Goal: Task Accomplishment & Management: Use online tool/utility

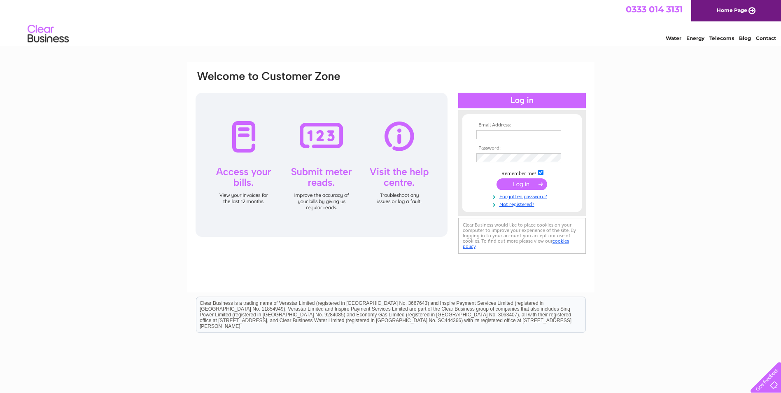
click at [481, 133] on input "text" at bounding box center [519, 134] width 85 height 9
click at [671, 100] on div "Email Address: Password:" at bounding box center [390, 248] width 781 height 372
click at [522, 137] on input "text" at bounding box center [519, 134] width 85 height 9
type input "[EMAIL_ADDRESS][DOMAIN_NAME]"
click at [503, 183] on input "submit" at bounding box center [522, 184] width 51 height 12
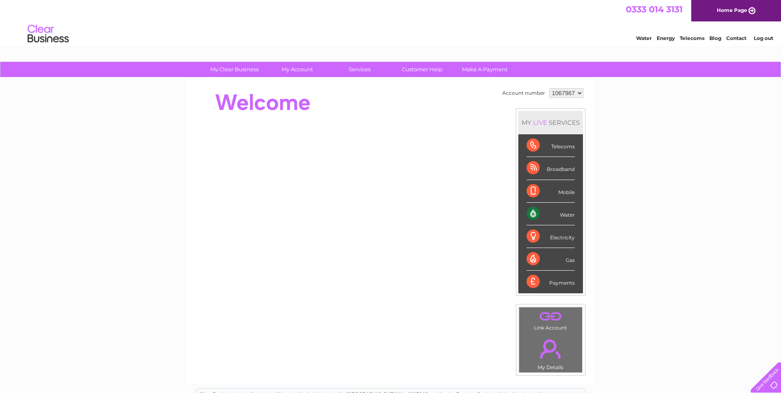
click at [561, 216] on div "Water" at bounding box center [551, 214] width 48 height 23
click at [533, 216] on div "Water" at bounding box center [551, 214] width 48 height 23
click at [561, 216] on div "Water" at bounding box center [551, 214] width 48 height 23
click at [532, 212] on div "Water" at bounding box center [551, 214] width 48 height 23
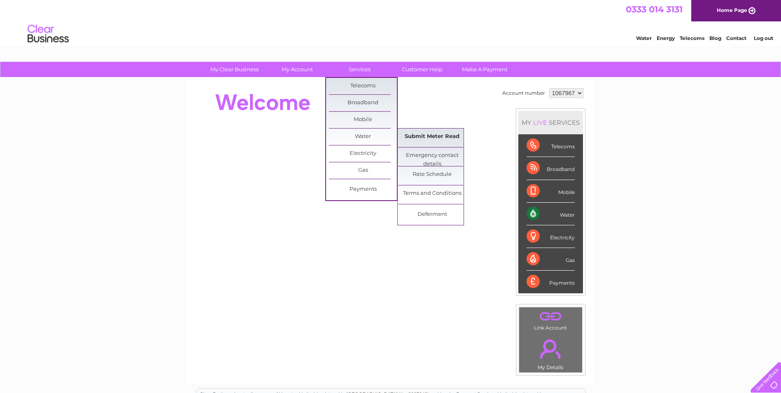
click at [441, 135] on link "Submit Meter Read" at bounding box center [432, 137] width 68 height 16
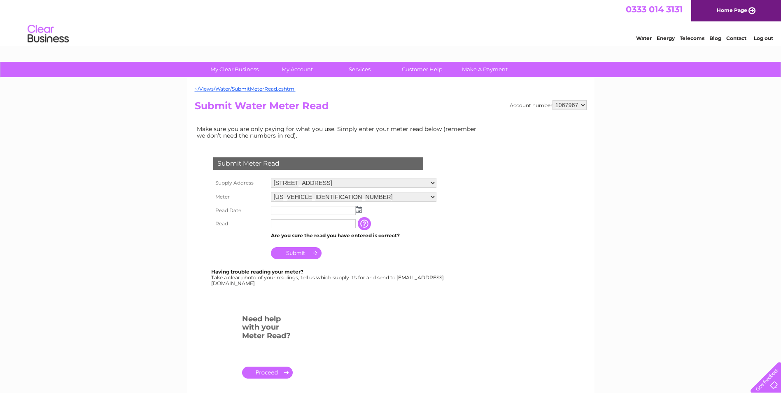
click at [357, 210] on img at bounding box center [359, 209] width 6 height 7
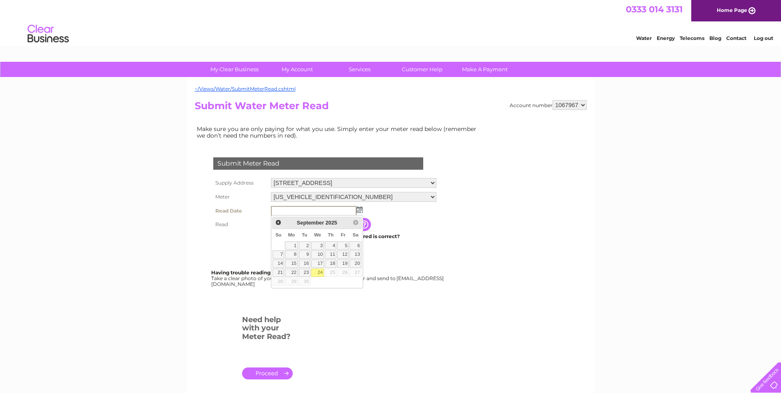
click at [321, 270] on link "24" at bounding box center [317, 273] width 13 height 8
type input "2025/09/24"
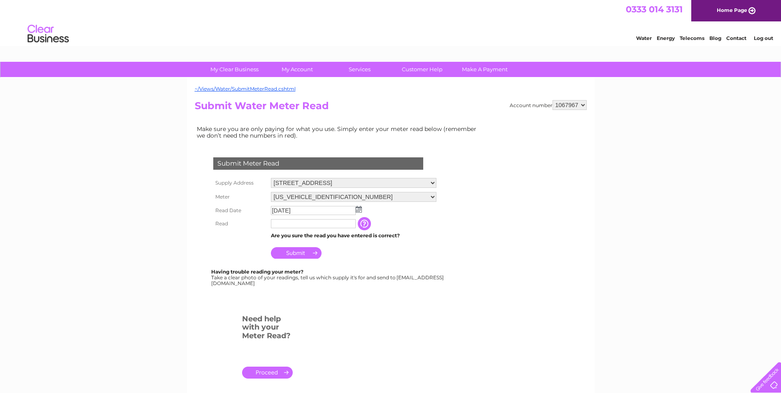
click at [292, 222] on input "text" at bounding box center [313, 223] width 85 height 9
type input "3364"
click at [284, 254] on input "Submit" at bounding box center [296, 253] width 51 height 12
